Goal: Navigation & Orientation: Find specific page/section

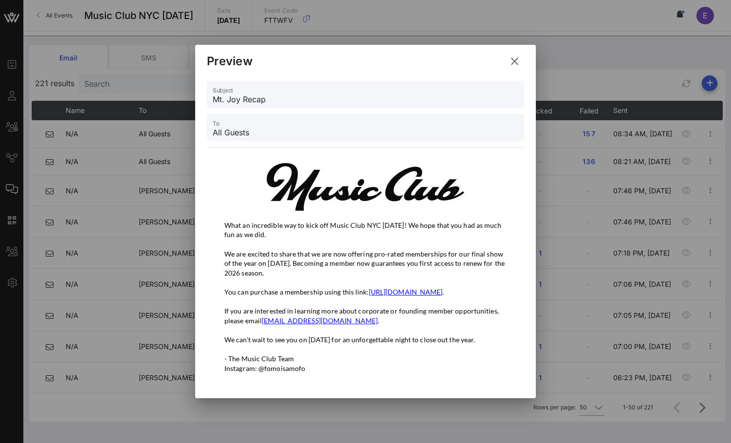
click at [516, 55] on icon at bounding box center [515, 62] width 18 height 18
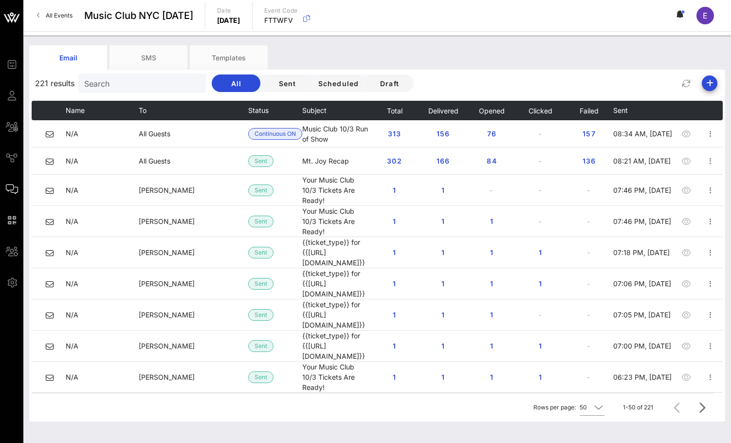
click at [48, 29] on div "All Events Music Club [GEOGRAPHIC_DATA] [DATE] Date [DATE] Event Code FTTWFV E" at bounding box center [377, 15] width 708 height 31
click at [48, 17] on span "All Events" at bounding box center [59, 15] width 27 height 7
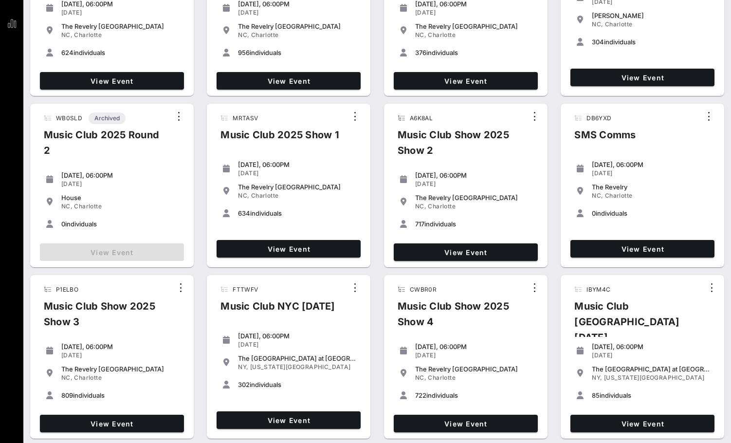
scroll to position [134, 0]
click at [93, 417] on link "View Event" at bounding box center [112, 424] width 144 height 18
